Goal: Find contact information: Find contact information

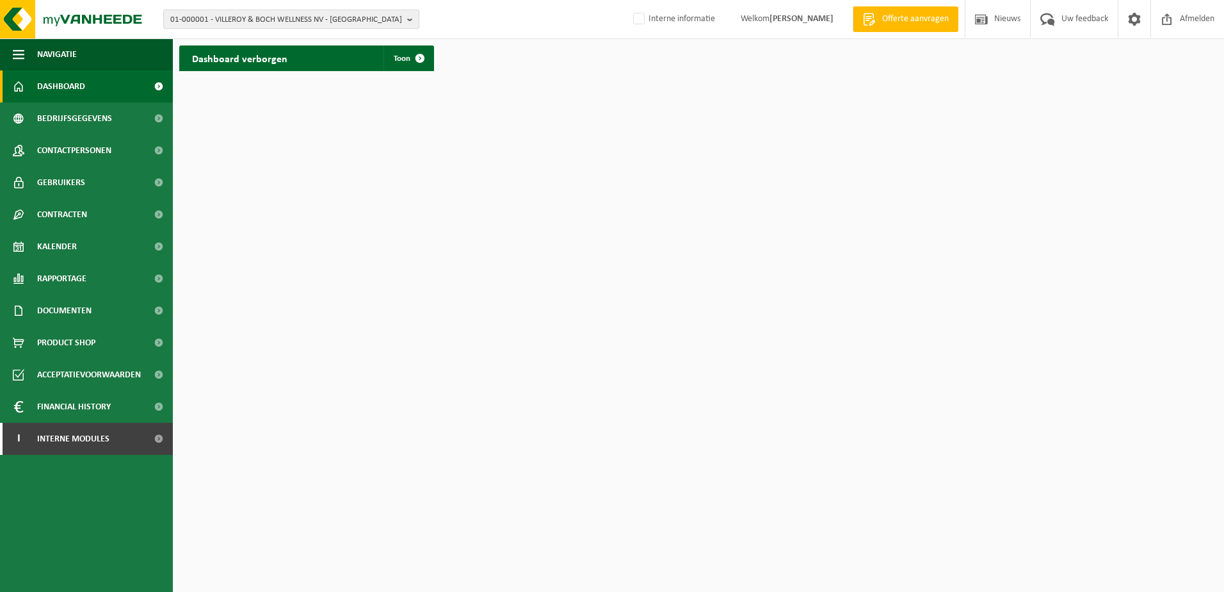
click at [275, 20] on span "01-000001 - VILLEROY & BOCH WELLNESS NV - ROESELARE" at bounding box center [286, 19] width 232 height 19
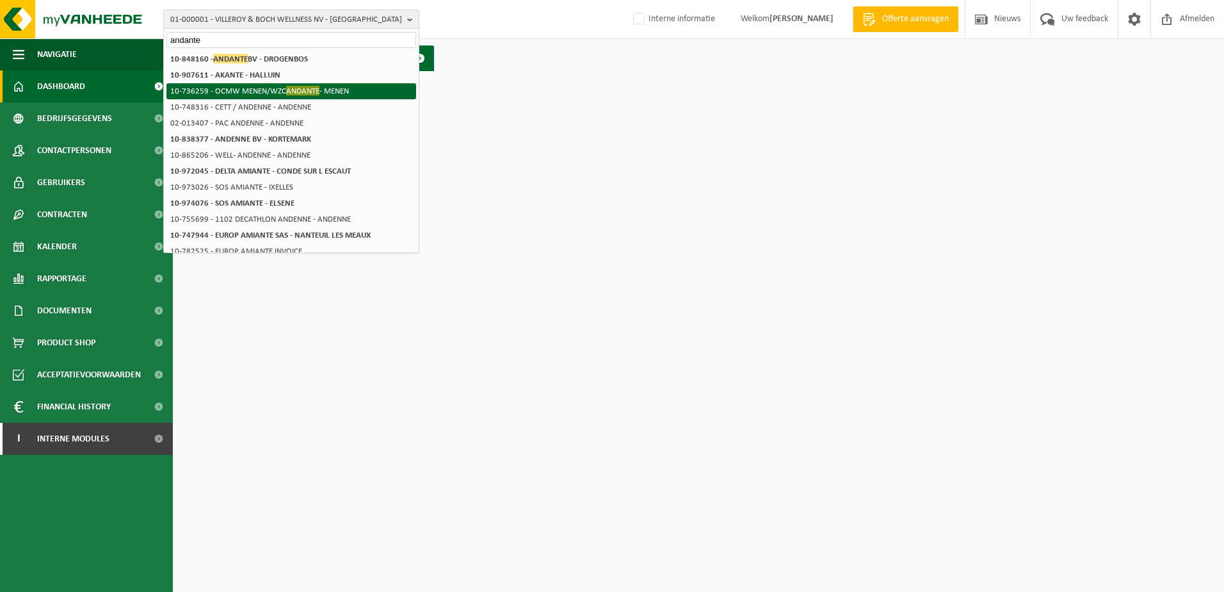
type input "andante"
click at [275, 95] on li "10-736259 - OCMW MENEN/WZC ANDANTE - MENEN" at bounding box center [291, 91] width 250 height 16
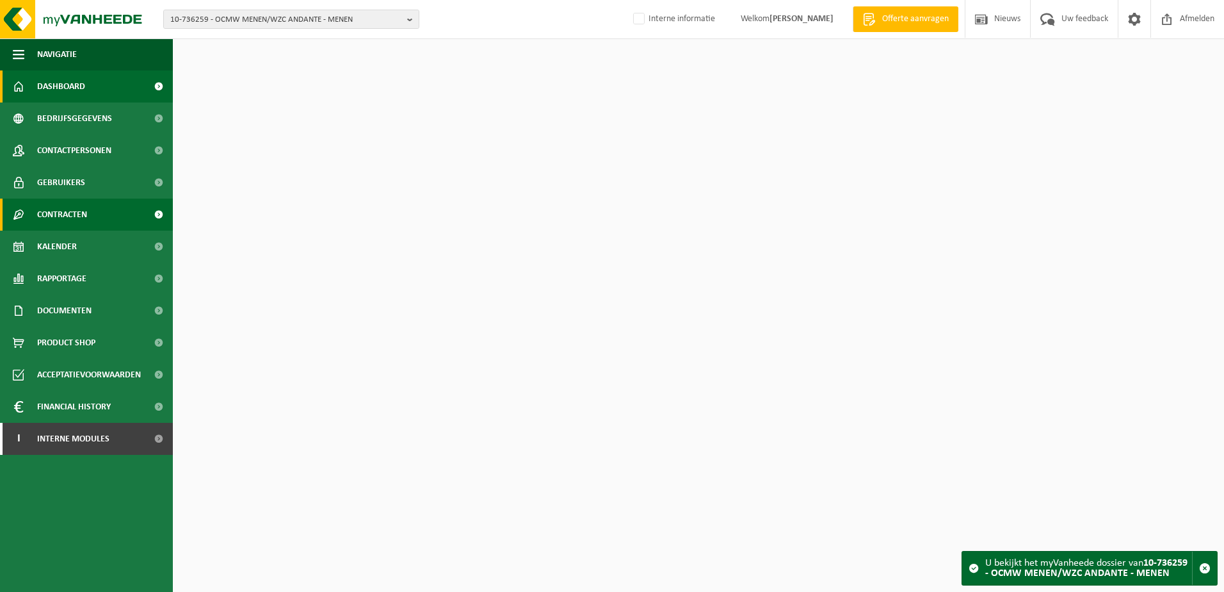
click at [79, 218] on span "Contracten" at bounding box center [62, 214] width 50 height 32
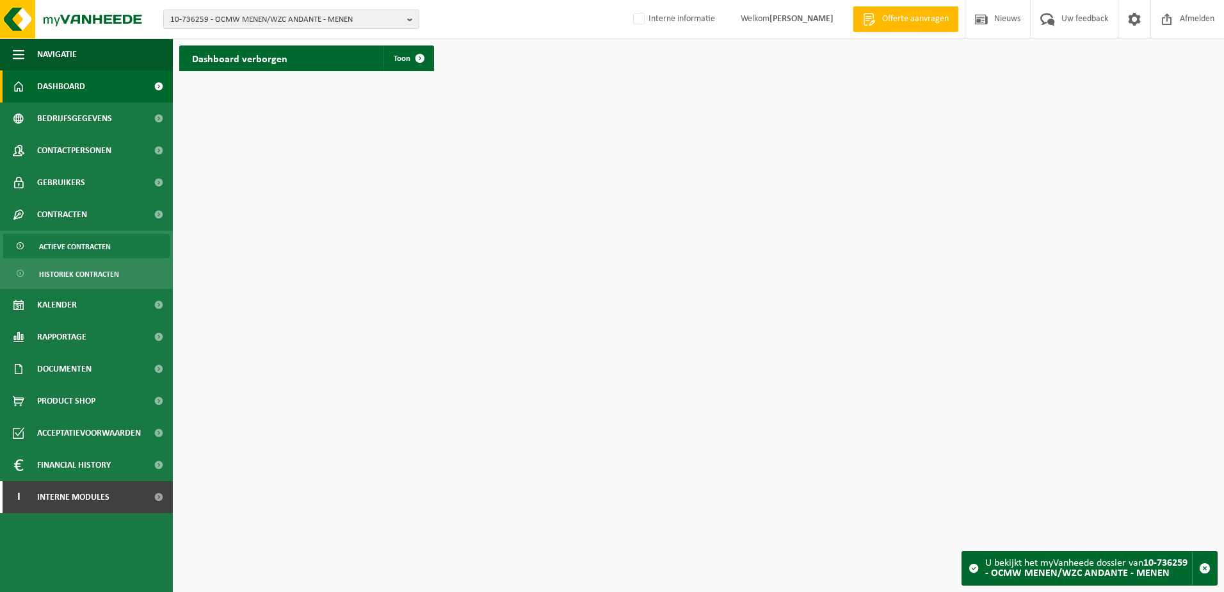
click at [88, 240] on span "Actieve contracten" at bounding box center [75, 246] width 72 height 24
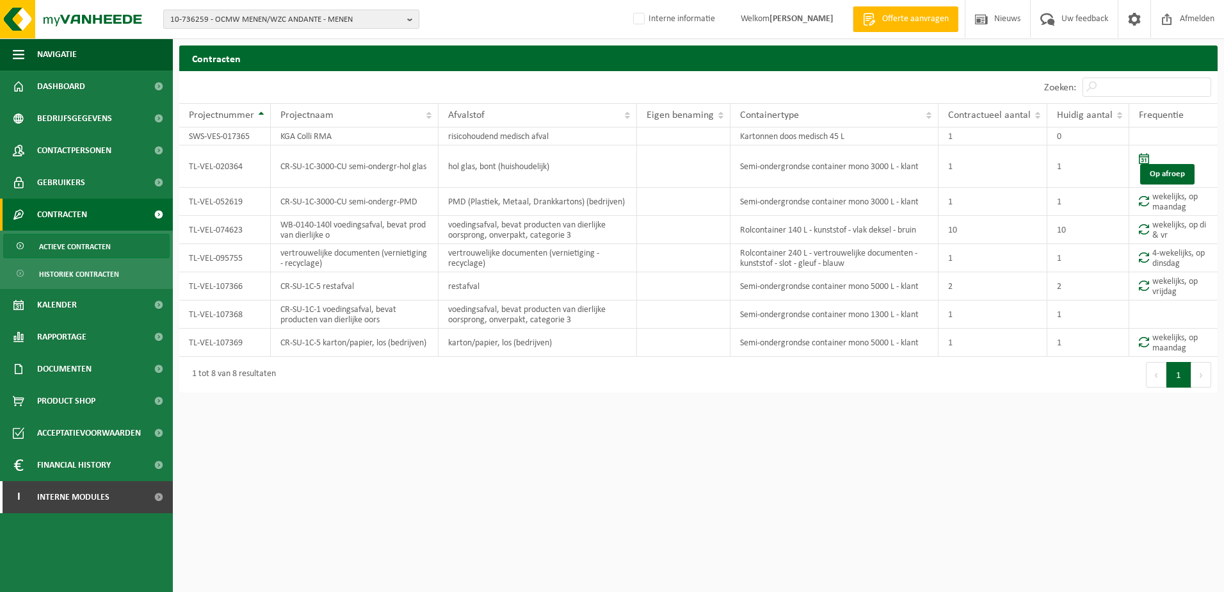
click at [315, 22] on span "10-736259 - OCMW MENEN/WZC ANDANTE - MENEN" at bounding box center [286, 19] width 232 height 19
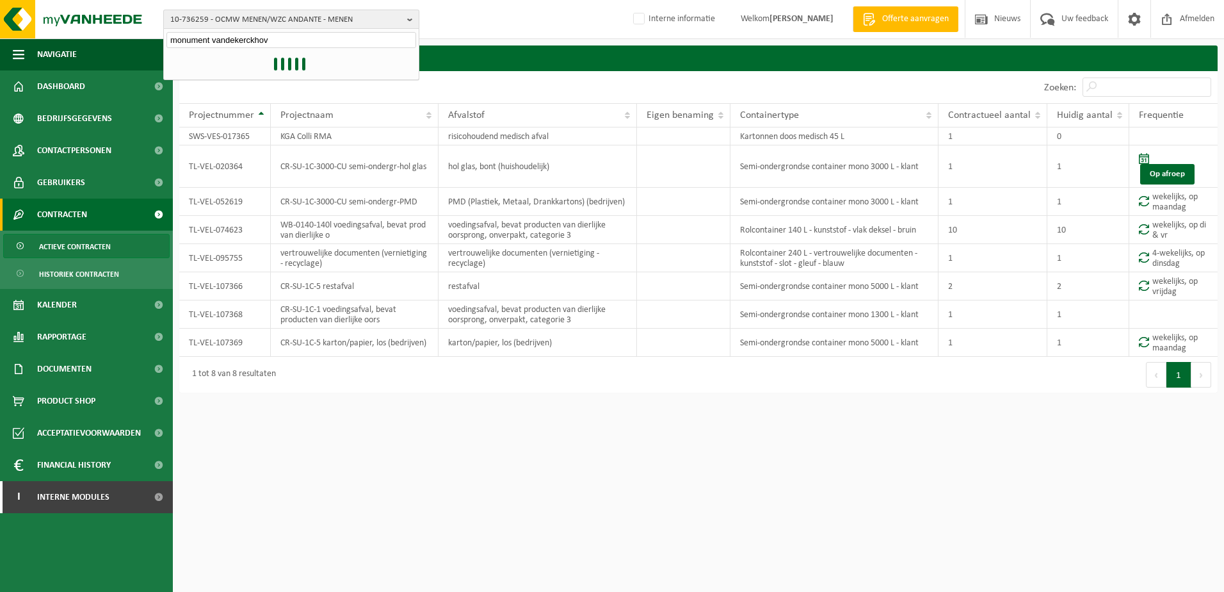
type input "monument vandekerckhove"
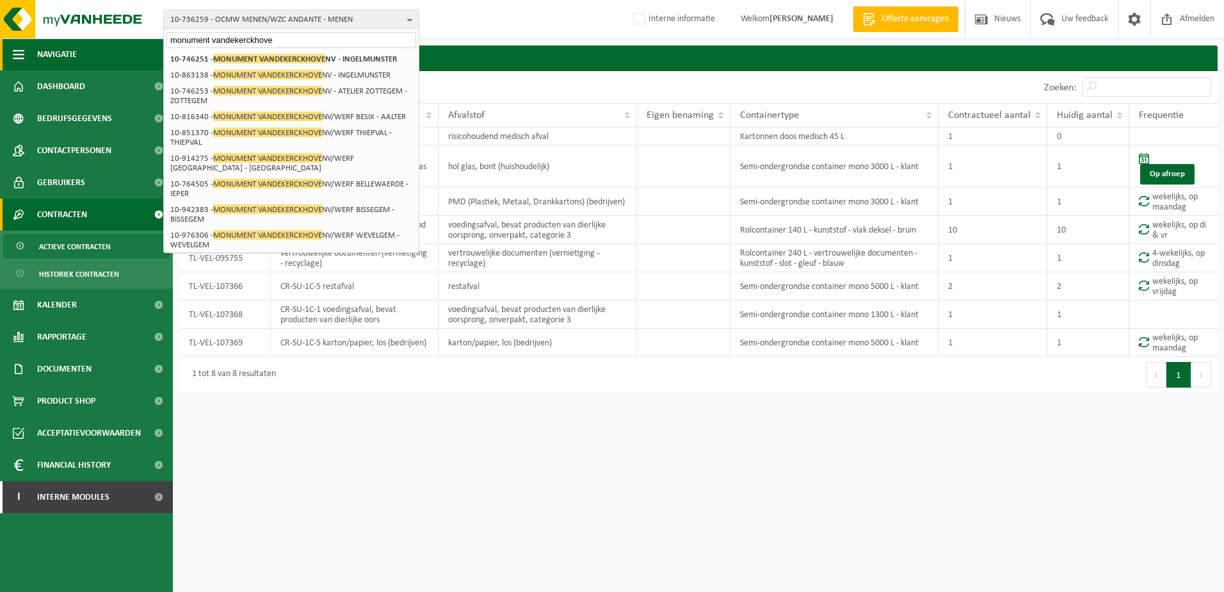
drag, startPoint x: 287, startPoint y: 37, endPoint x: 120, endPoint y: 53, distance: 167.9
click at [120, 53] on div "10-736259 - OCMW MENEN/WZC ANDANTE - MENEN monument vandekerckhove 01-750104 - …" at bounding box center [612, 199] width 1224 height 399
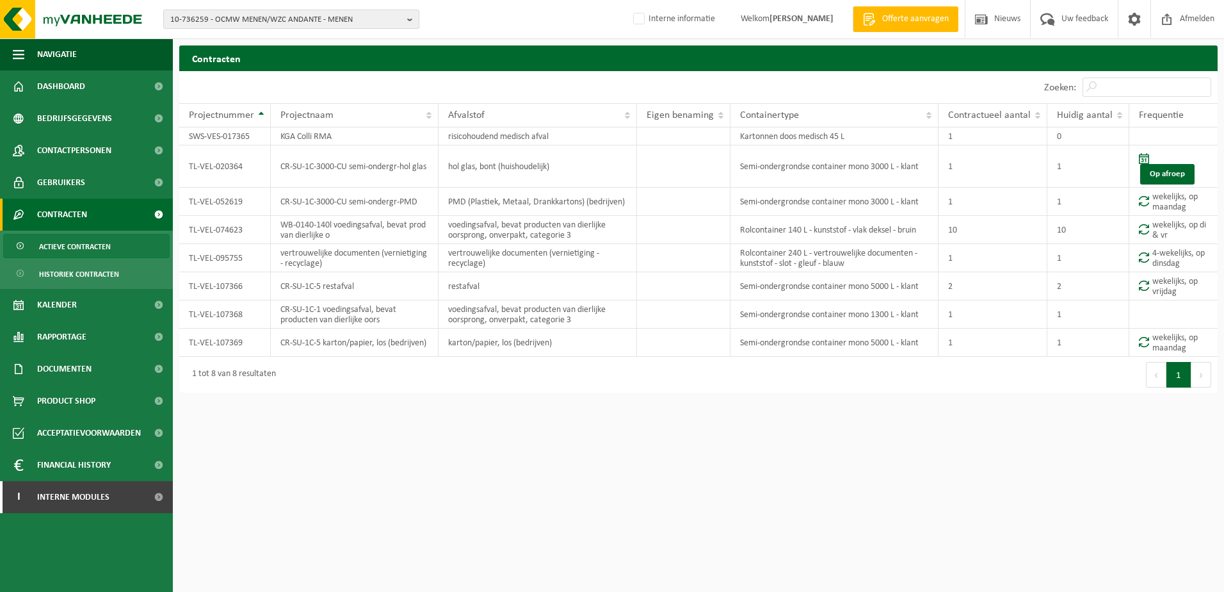
click at [191, 21] on span "10-736259 - OCMW MENEN/WZC ANDANTE - MENEN" at bounding box center [286, 19] width 232 height 19
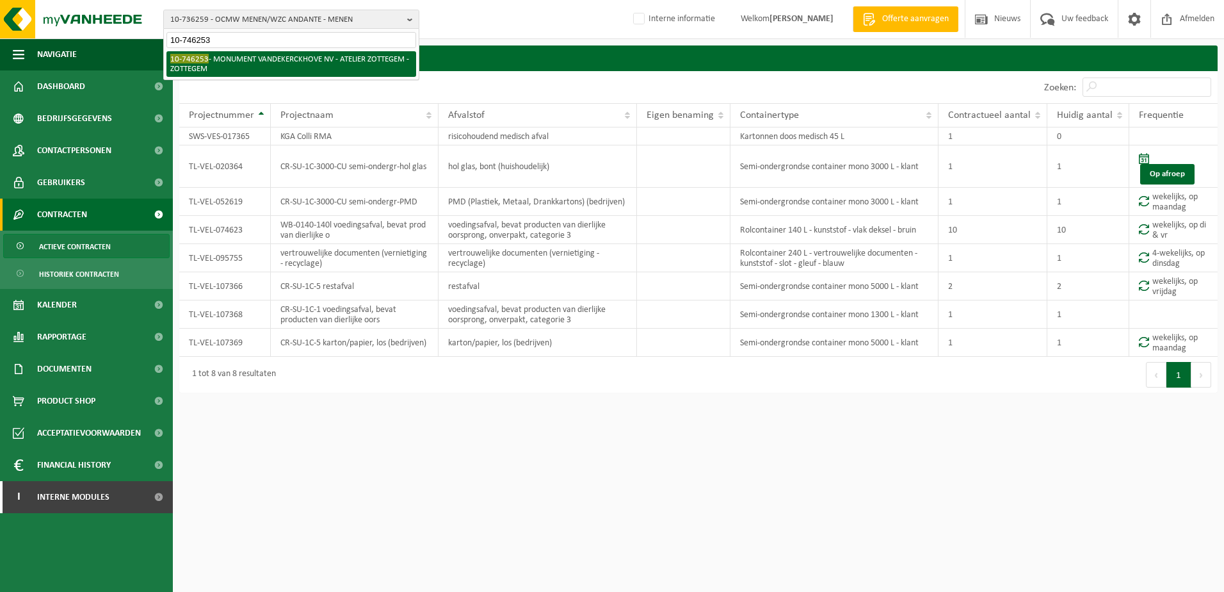
type input "10-746253"
click at [218, 56] on li "10-746253 - MONUMENT VANDEKERCKHOVE NV - ATELIER ZOTTEGEM - ZOTTEGEM" at bounding box center [291, 64] width 250 height 26
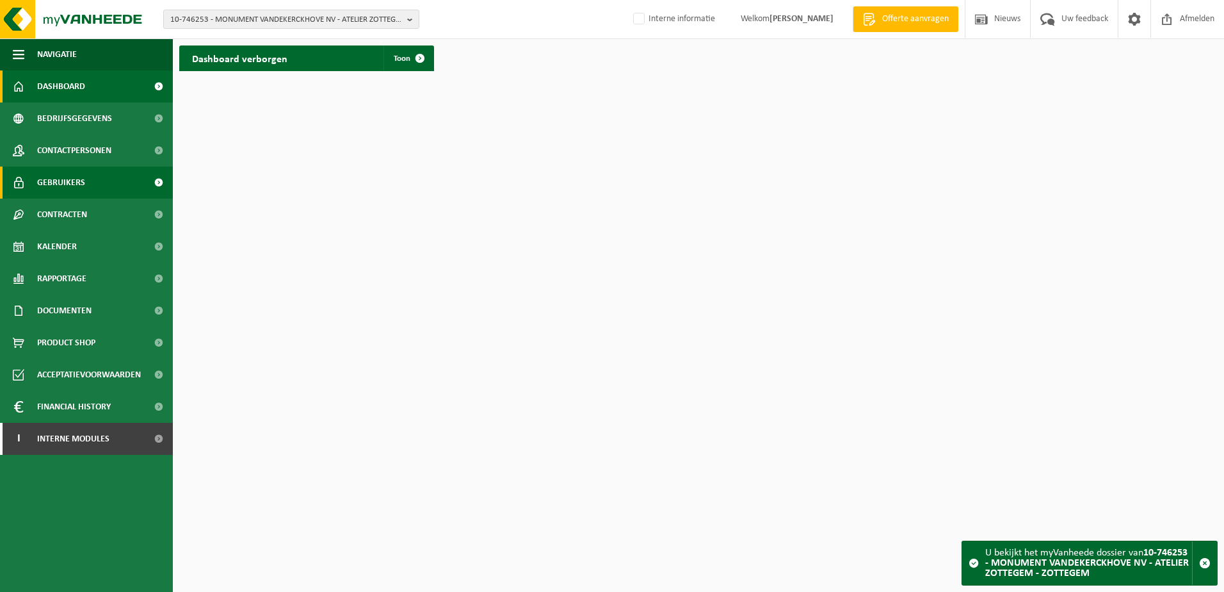
click at [70, 177] on span "Gebruikers" at bounding box center [61, 182] width 48 height 32
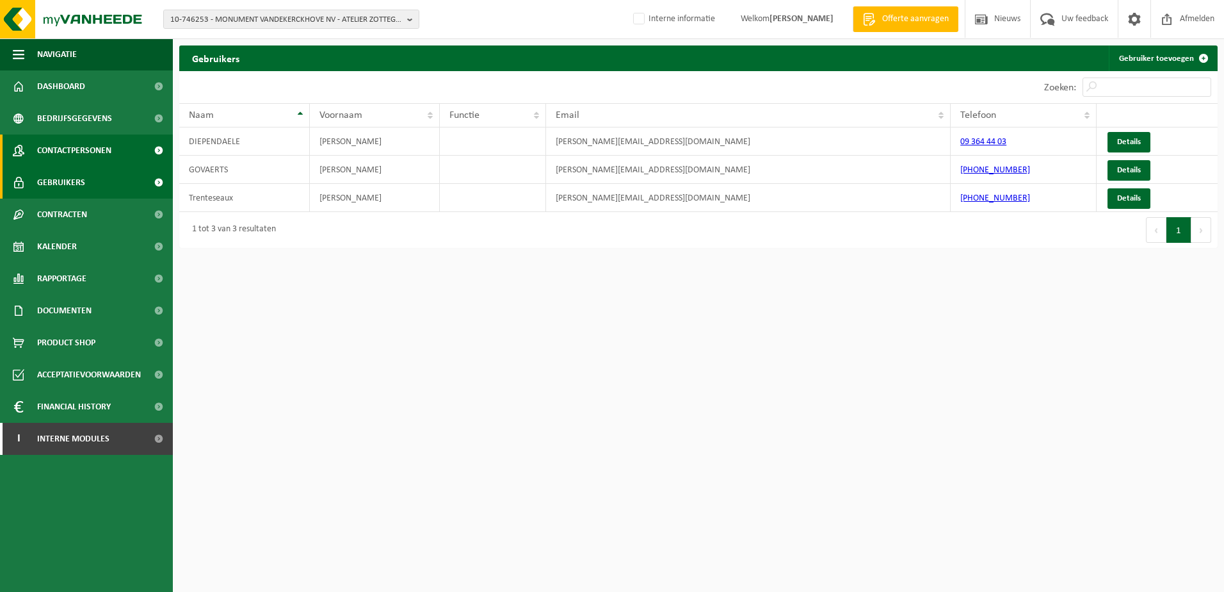
click at [53, 148] on span "Contactpersonen" at bounding box center [74, 150] width 74 height 32
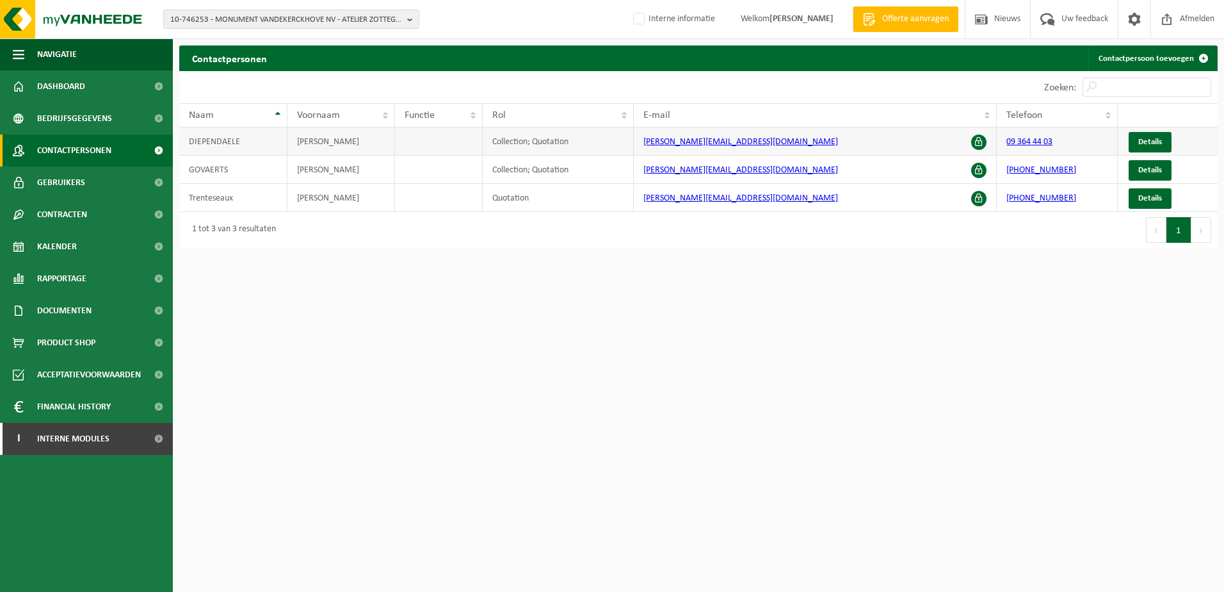
drag, startPoint x: 874, startPoint y: 140, endPoint x: 640, endPoint y: 147, distance: 233.8
click at [640, 147] on td "[PERSON_NAME][EMAIL_ADDRESS][DOMAIN_NAME]" at bounding box center [815, 141] width 363 height 28
copy link "[PERSON_NAME][EMAIL_ADDRESS][DOMAIN_NAME]"
drag, startPoint x: 852, startPoint y: 173, endPoint x: 642, endPoint y: 179, distance: 210.1
click at [642, 179] on td "[PERSON_NAME][EMAIL_ADDRESS][DOMAIN_NAME]" at bounding box center [815, 170] width 363 height 28
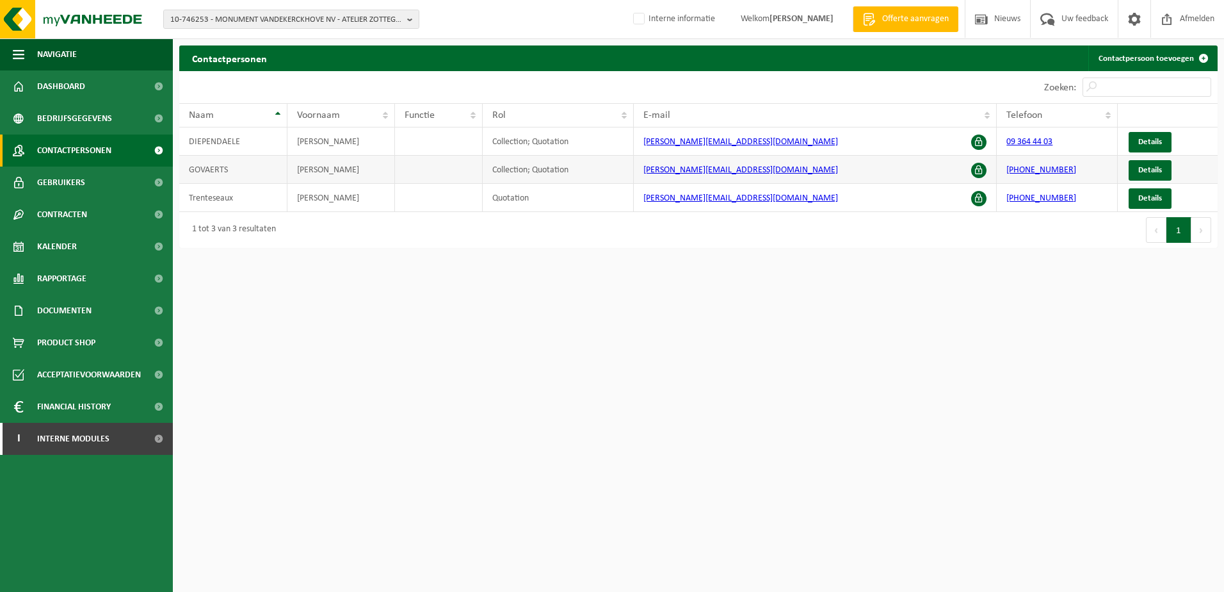
copy link "[PERSON_NAME][EMAIL_ADDRESS][DOMAIN_NAME]"
click at [230, 15] on span "10-746253 - MONUMENT VANDEKERCKHOVE NV - ATELIER ZOTTEGEM - ZOTTEGEM" at bounding box center [286, 19] width 232 height 19
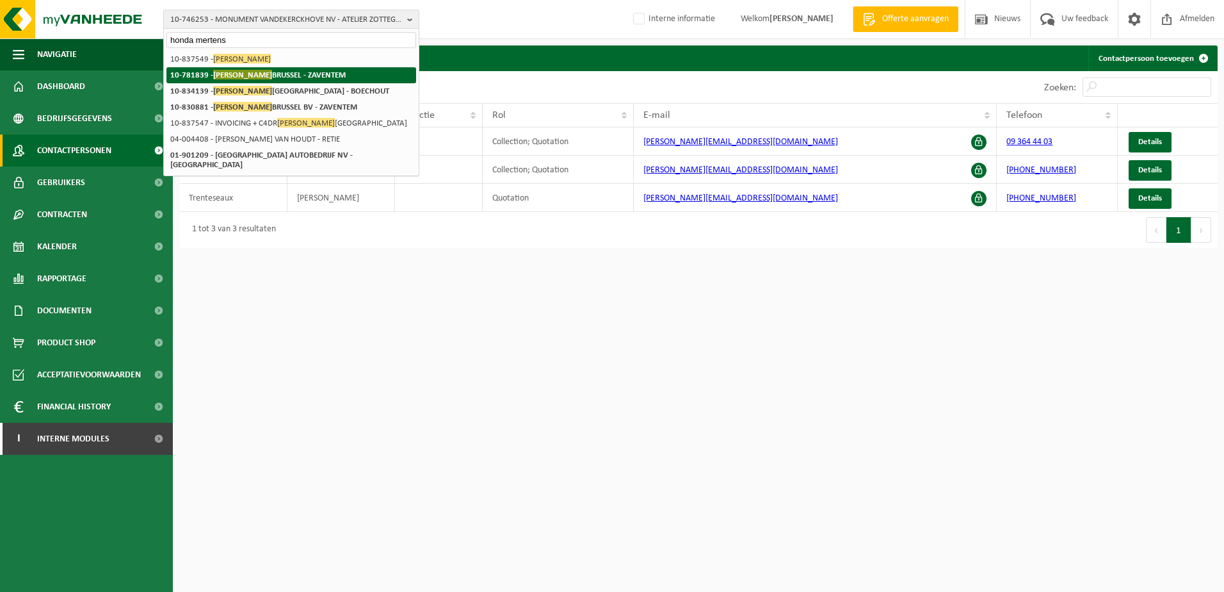
type input "honda mertens"
click at [272, 79] on span "[PERSON_NAME]" at bounding box center [242, 75] width 59 height 10
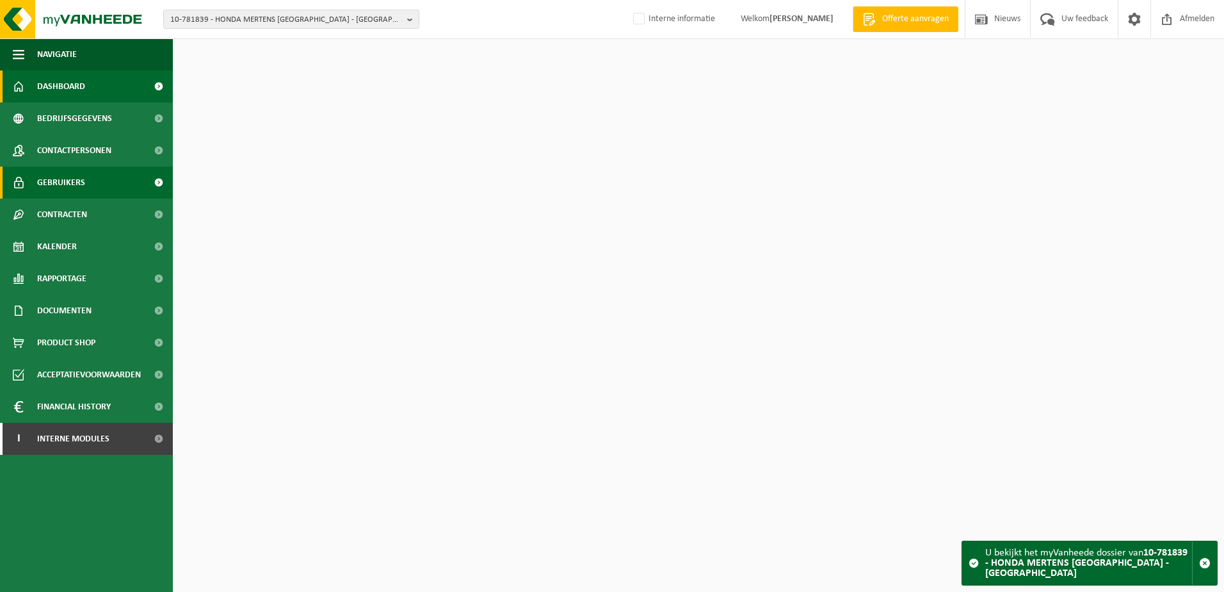
click at [68, 177] on span "Gebruikers" at bounding box center [61, 182] width 48 height 32
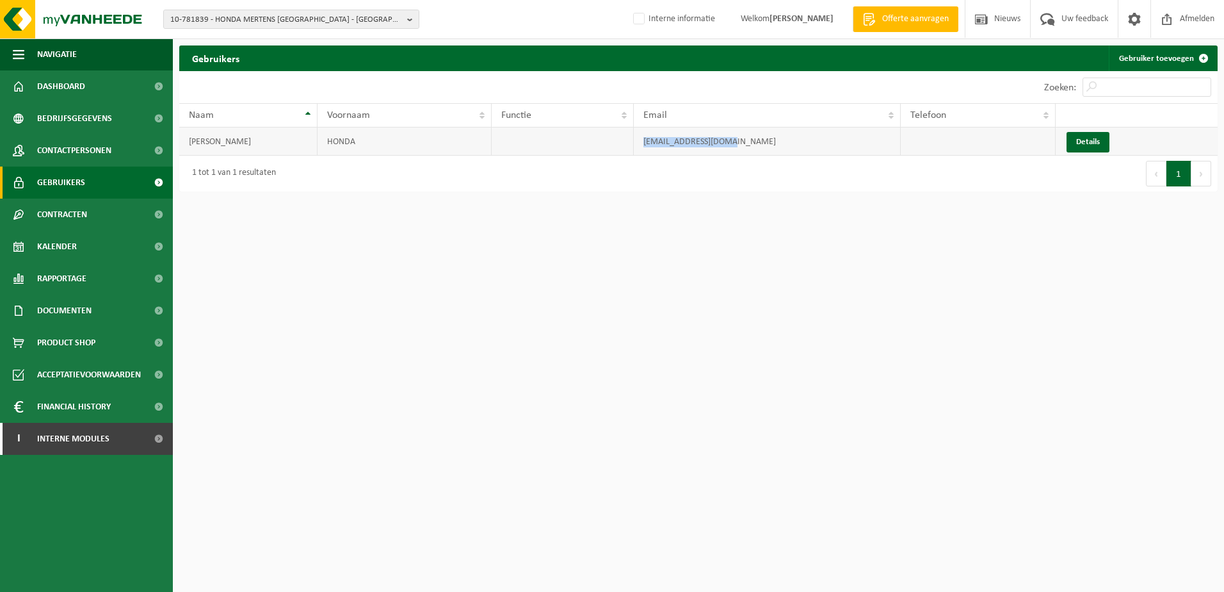
drag, startPoint x: 740, startPoint y: 142, endPoint x: 638, endPoint y: 140, distance: 102.5
click at [638, 140] on td "[EMAIL_ADDRESS][DOMAIN_NAME]" at bounding box center [767, 141] width 267 height 28
copy td "info@hondamertens.be"
click at [241, 26] on span "10-781839 - HONDA MERTENS BRUSSEL - ZAVENTEM" at bounding box center [286, 19] width 232 height 19
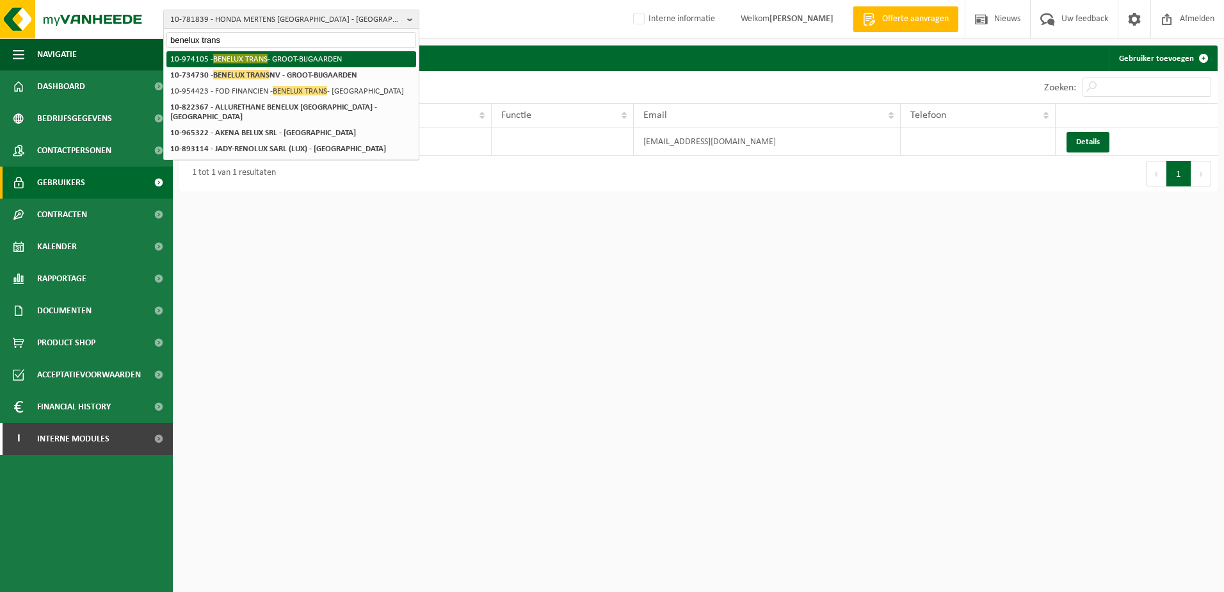
type input "benelux trans"
click at [285, 65] on li "10-974105 - BENELUX TRANS - GROOT-BIJGAARDEN" at bounding box center [291, 59] width 250 height 16
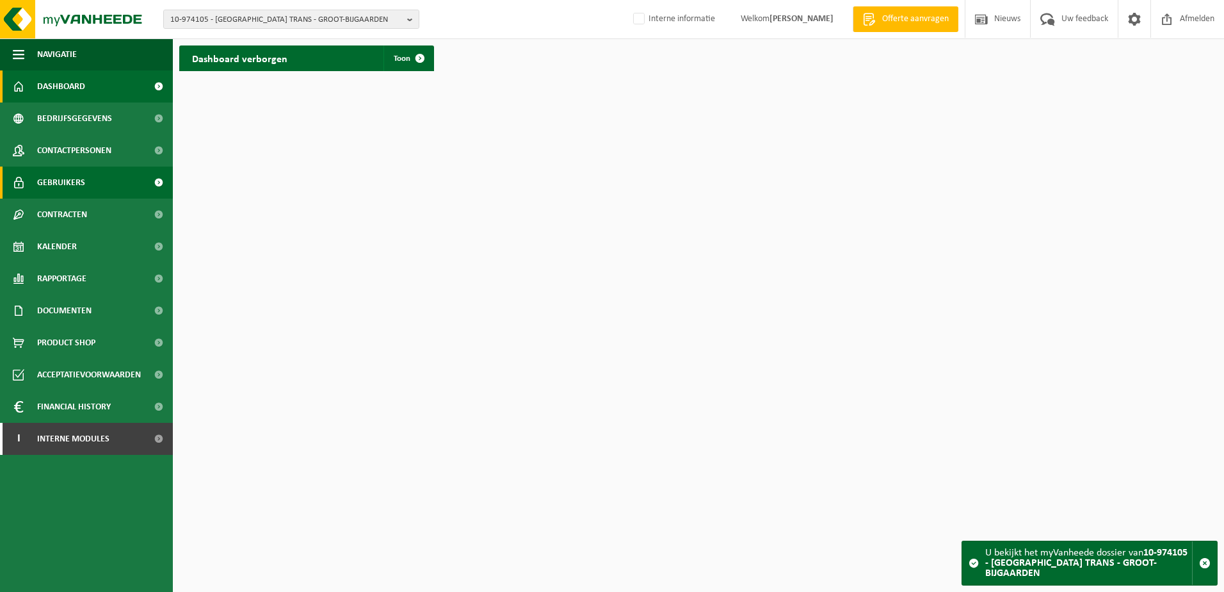
click at [93, 189] on link "Gebruikers" at bounding box center [86, 182] width 173 height 32
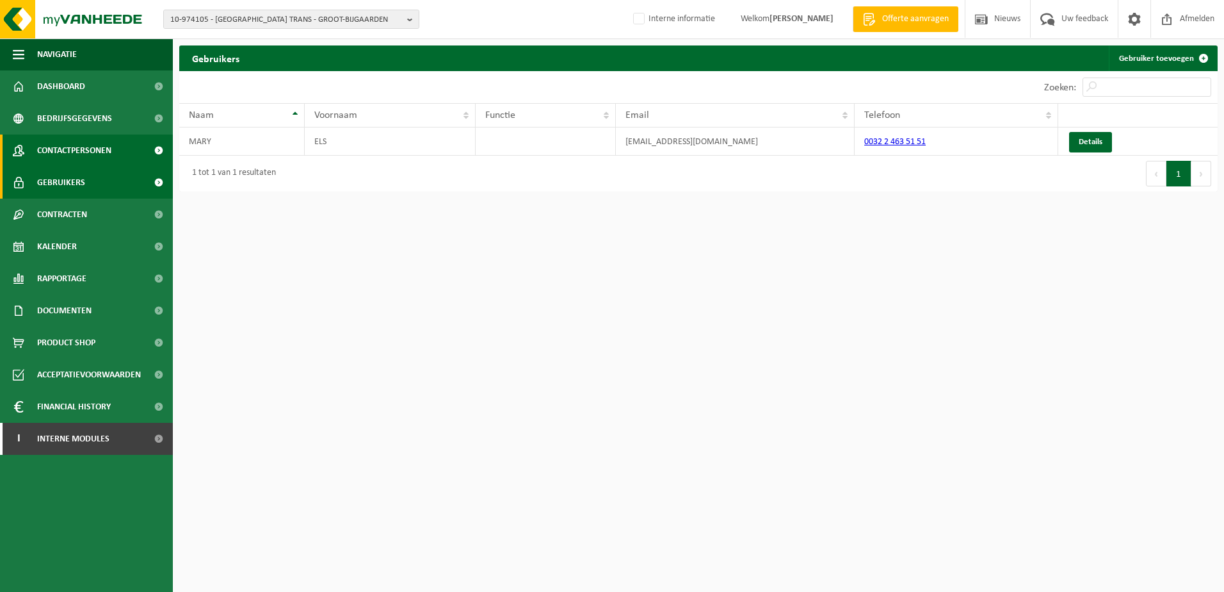
click at [114, 154] on link "Contactpersonen" at bounding box center [86, 150] width 173 height 32
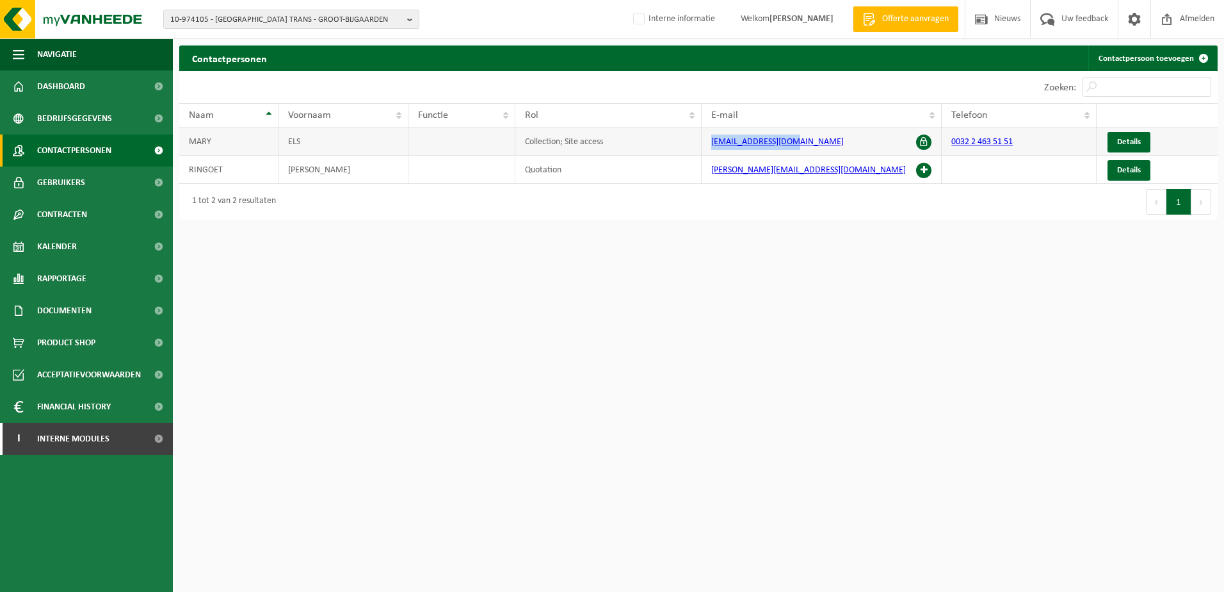
drag, startPoint x: 805, startPoint y: 138, endPoint x: 702, endPoint y: 142, distance: 102.5
click at [702, 142] on td "[EMAIL_ADDRESS][DOMAIN_NAME]" at bounding box center [822, 141] width 241 height 28
copy link "[EMAIL_ADDRESS][DOMAIN_NAME]"
click at [385, 363] on html "10-974105 - [GEOGRAPHIC_DATA] TRANS - GROOT-BIJGAARDEN 10-734730 - [GEOGRAPHIC_…" at bounding box center [612, 296] width 1224 height 592
click at [330, 322] on html "10-974105 - [GEOGRAPHIC_DATA] TRANS - GROOT-BIJGAARDEN 10-734730 - [GEOGRAPHIC_…" at bounding box center [612, 296] width 1224 height 592
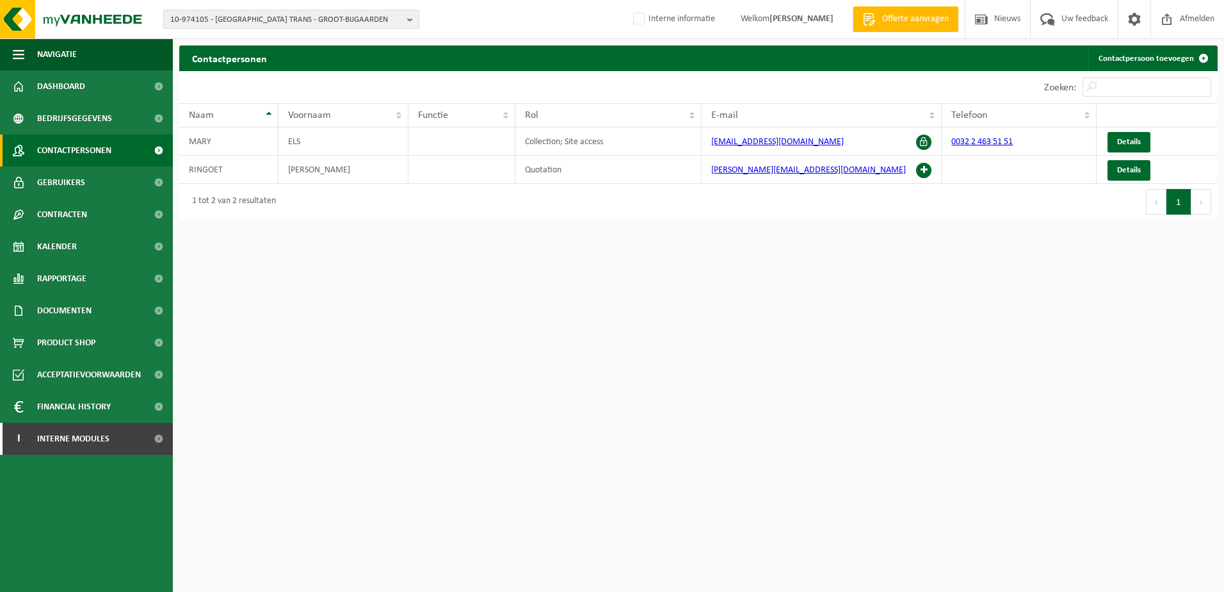
drag, startPoint x: 636, startPoint y: 402, endPoint x: 637, endPoint y: 379, distance: 23.1
click at [636, 401] on html "10-974105 - [GEOGRAPHIC_DATA] TRANS - GROOT-BIJGAARDEN 10-734730 - [GEOGRAPHIC_…" at bounding box center [612, 296] width 1224 height 592
